Goal: Information Seeking & Learning: Check status

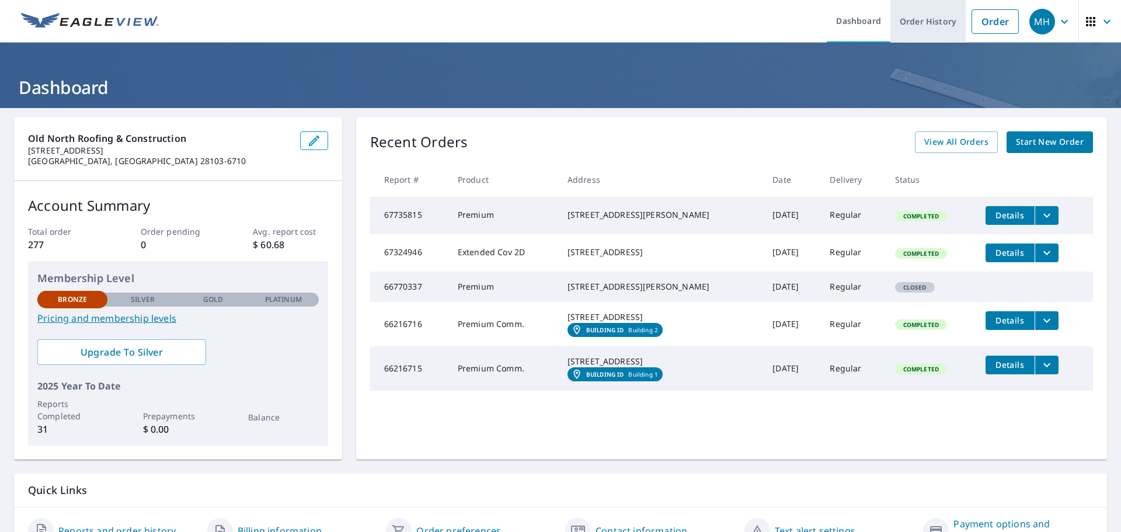
click at [945, 26] on link "Order History" at bounding box center [928, 21] width 75 height 43
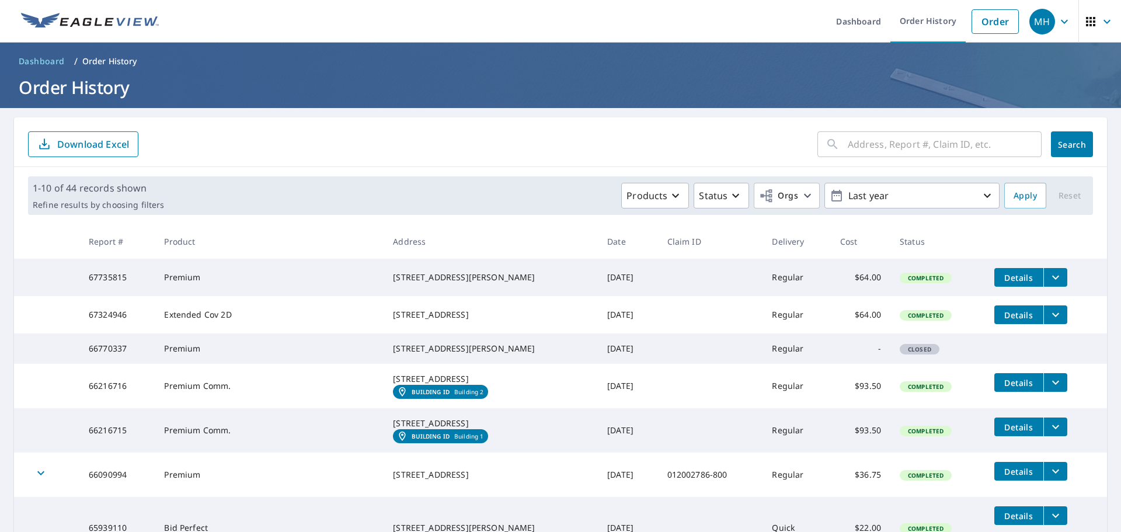
click at [930, 160] on input "text" at bounding box center [945, 144] width 194 height 33
type input "382 east"
click button "Search" at bounding box center [1072, 144] width 42 height 26
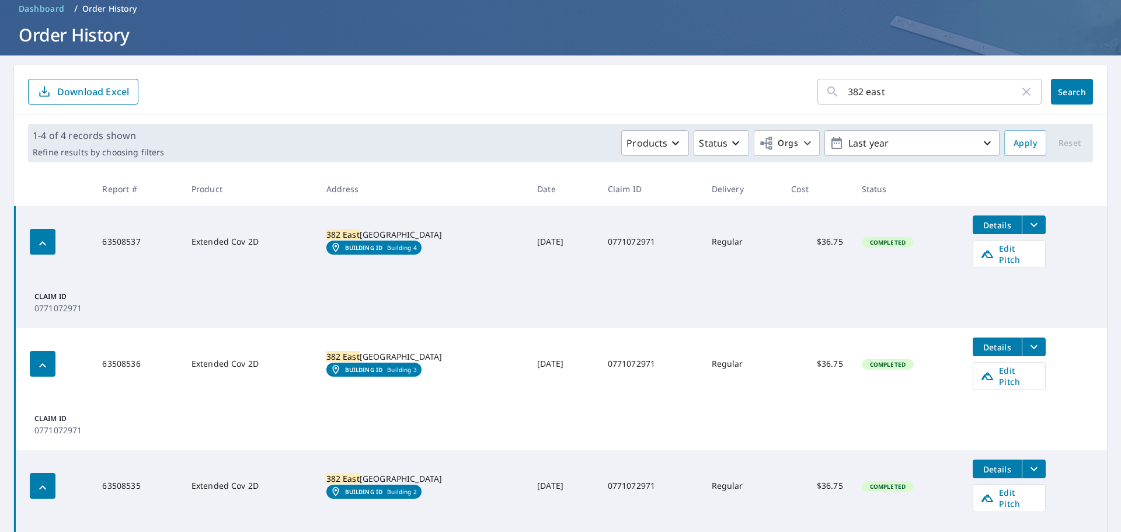
scroll to position [52, 0]
click at [1006, 230] on span "Details" at bounding box center [997, 225] width 35 height 11
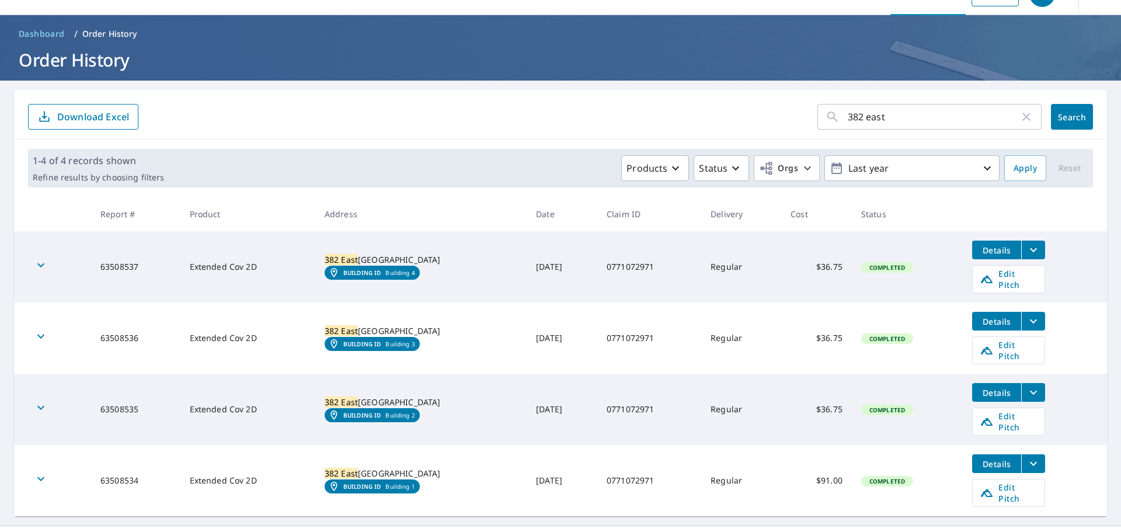
scroll to position [27, 0]
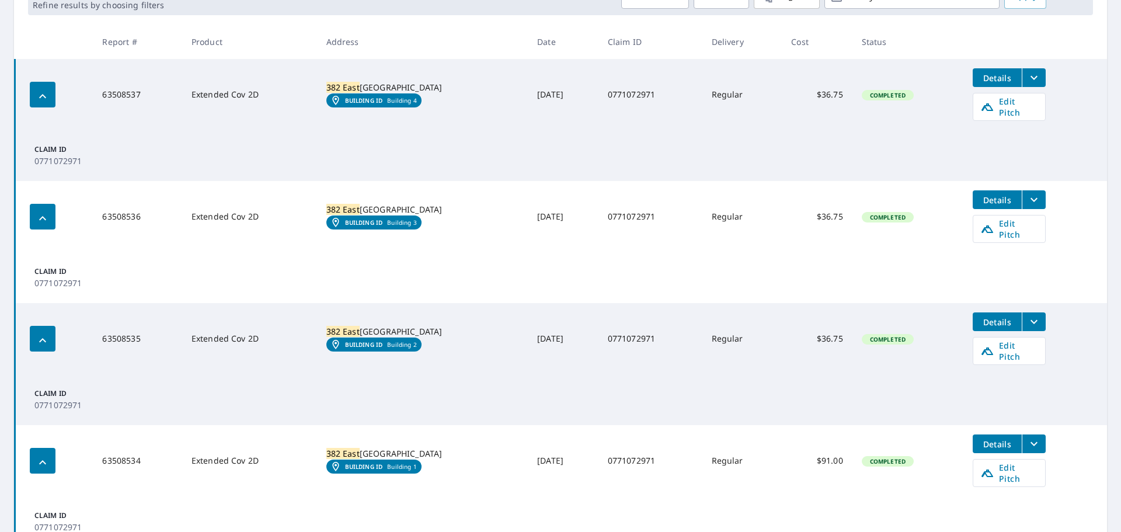
scroll to position [199, 0]
drag, startPoint x: 602, startPoint y: 433, endPoint x: 656, endPoint y: 433, distance: 54.3
click at [656, 433] on td "0771072971" at bounding box center [651, 461] width 104 height 71
copy td "0771072971"
drag, startPoint x: 102, startPoint y: 434, endPoint x: 145, endPoint y: 435, distance: 42.6
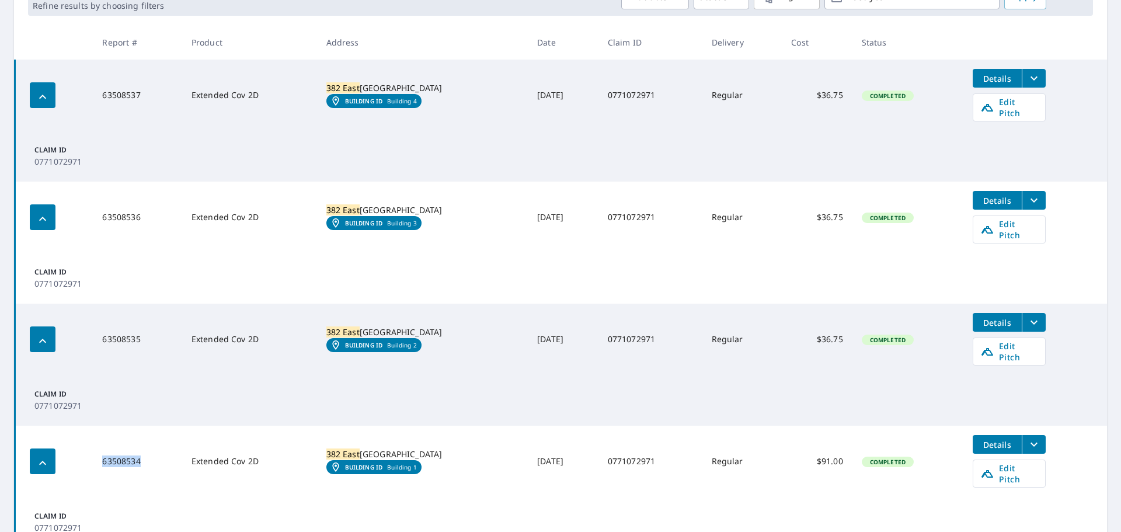
click at [145, 435] on td "63508534" at bounding box center [137, 461] width 89 height 71
copy td "63508534"
drag, startPoint x: 100, startPoint y: 320, endPoint x: 140, endPoint y: 319, distance: 39.1
click at [140, 319] on td "63508535" at bounding box center [137, 339] width 89 height 71
copy td "63508535"
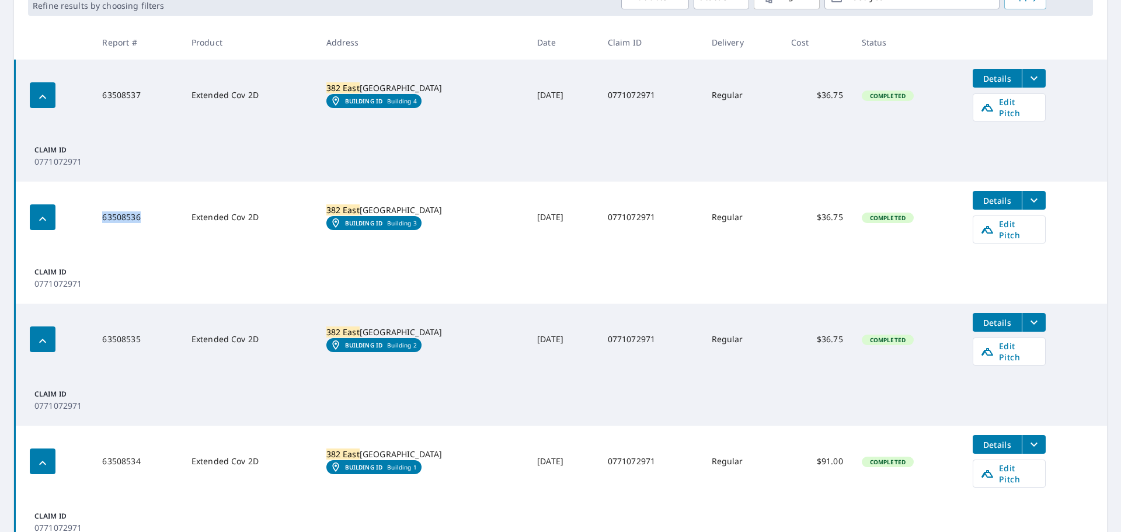
drag, startPoint x: 103, startPoint y: 207, endPoint x: 148, endPoint y: 206, distance: 45.6
click at [148, 206] on td "63508536" at bounding box center [137, 217] width 89 height 71
copy td "63508536"
drag, startPoint x: 103, startPoint y: 92, endPoint x: 138, endPoint y: 91, distance: 35.1
click at [138, 91] on td "63508537" at bounding box center [137, 95] width 89 height 71
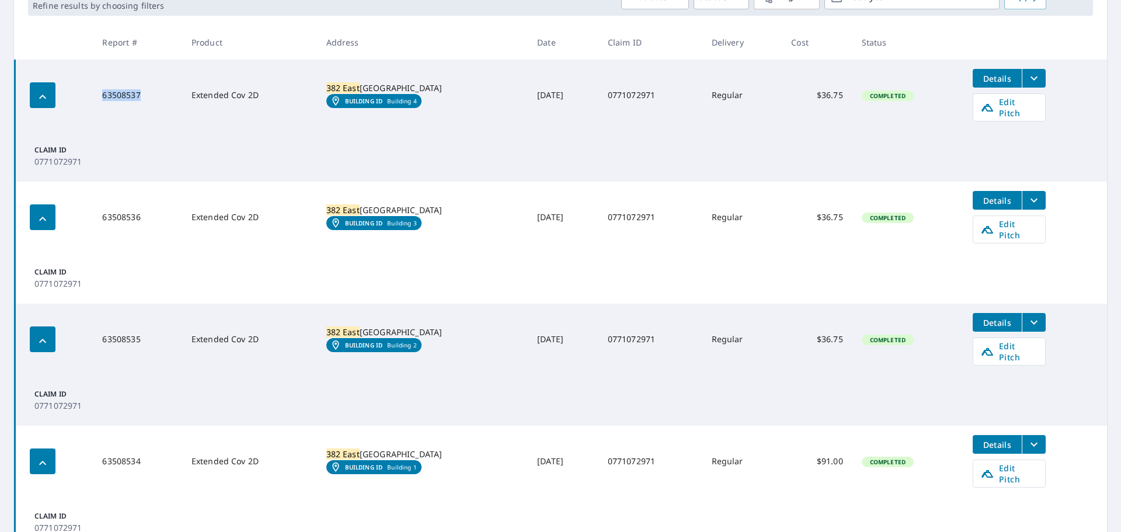
copy td "63508537"
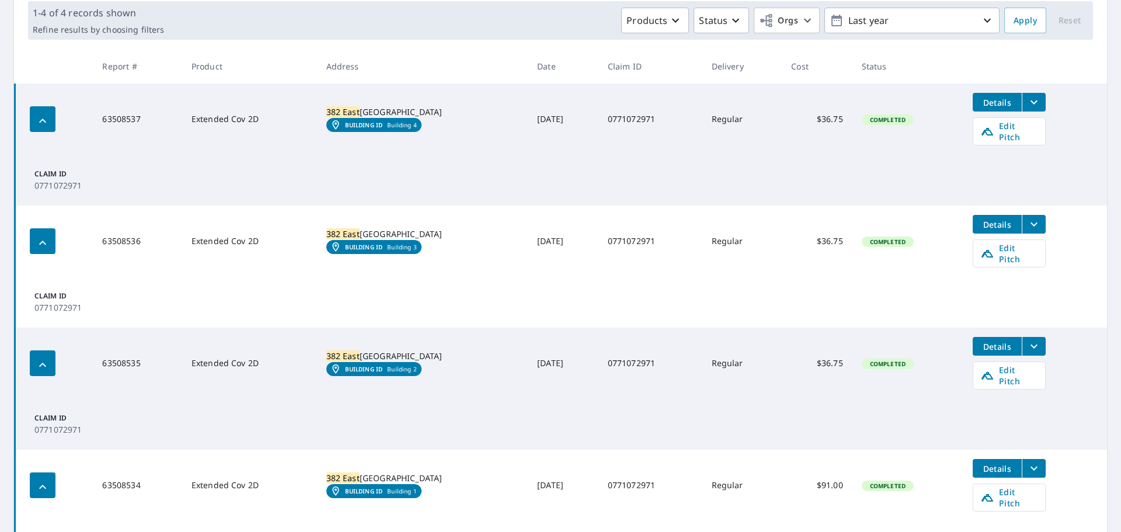
scroll to position [0, 0]
